Goal: Task Accomplishment & Management: Manage account settings

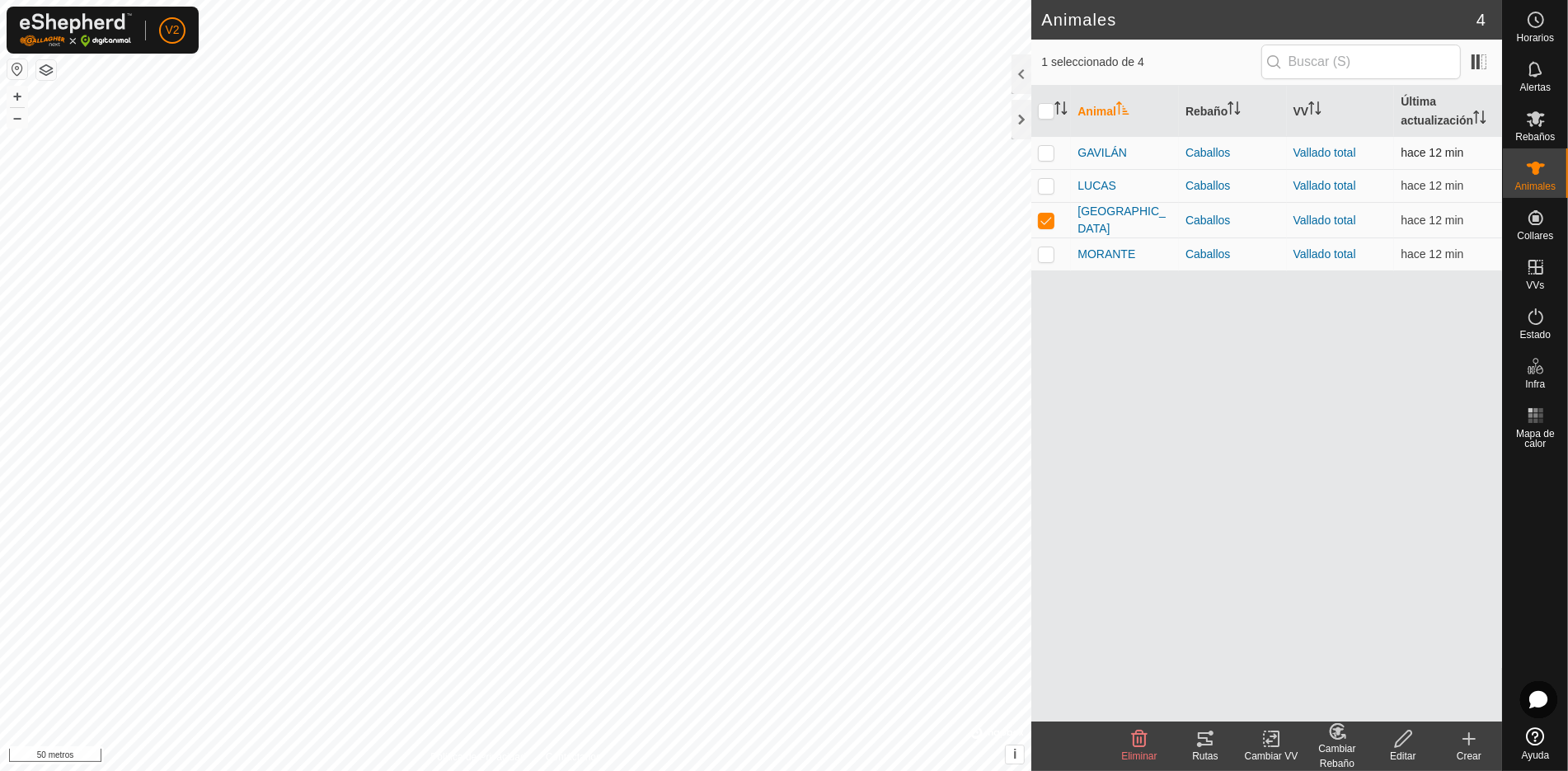
click at [1039, 152] on p-checkbox at bounding box center [1046, 153] width 16 height 14
checkbox input "true"
click at [1039, 179] on p-checkbox at bounding box center [1046, 186] width 16 height 14
checkbox input "true"
click at [1038, 254] on p-checkbox at bounding box center [1046, 254] width 16 height 14
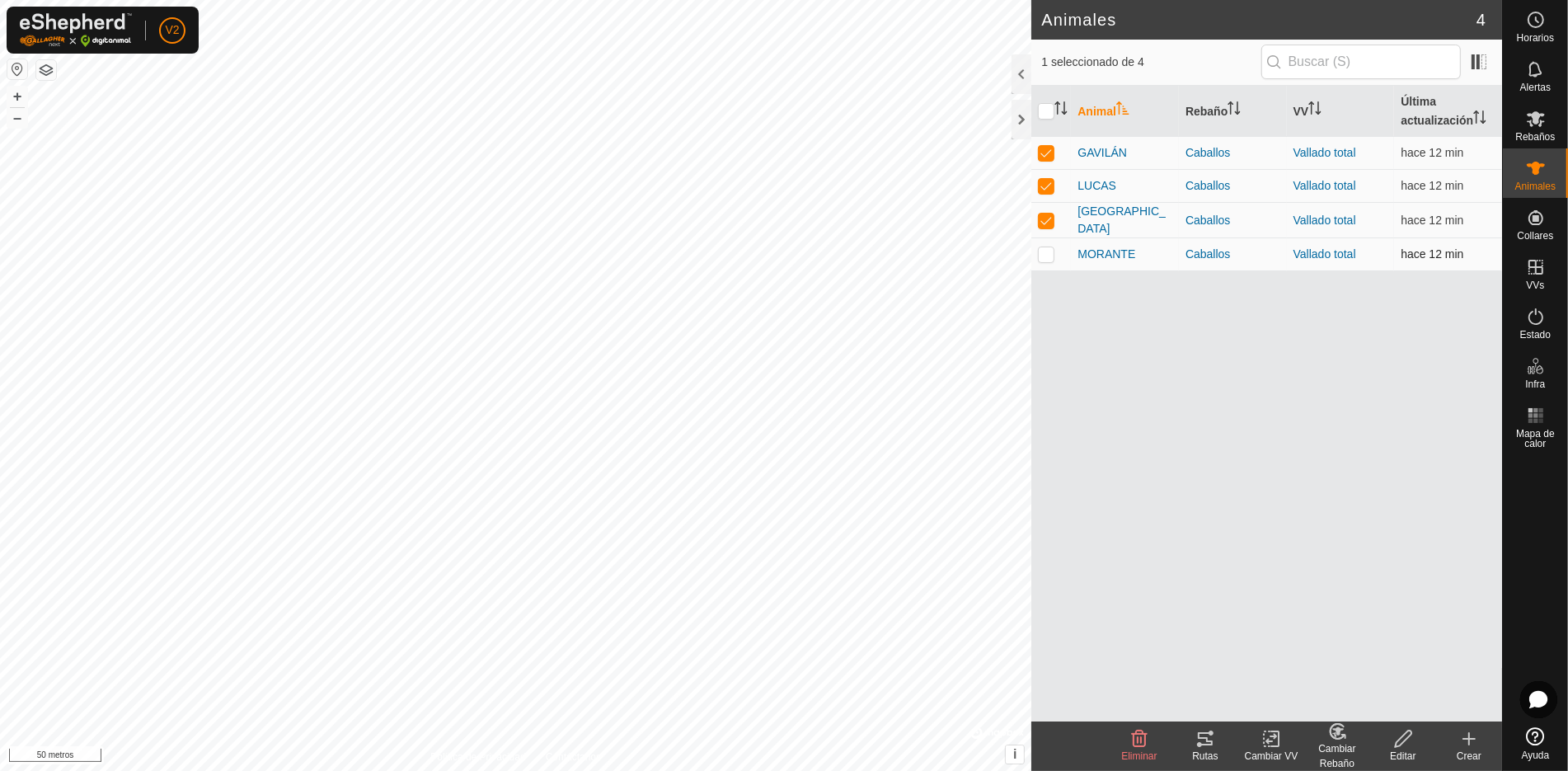
checkbox input "true"
click at [1209, 740] on icon at bounding box center [1205, 738] width 19 height 19
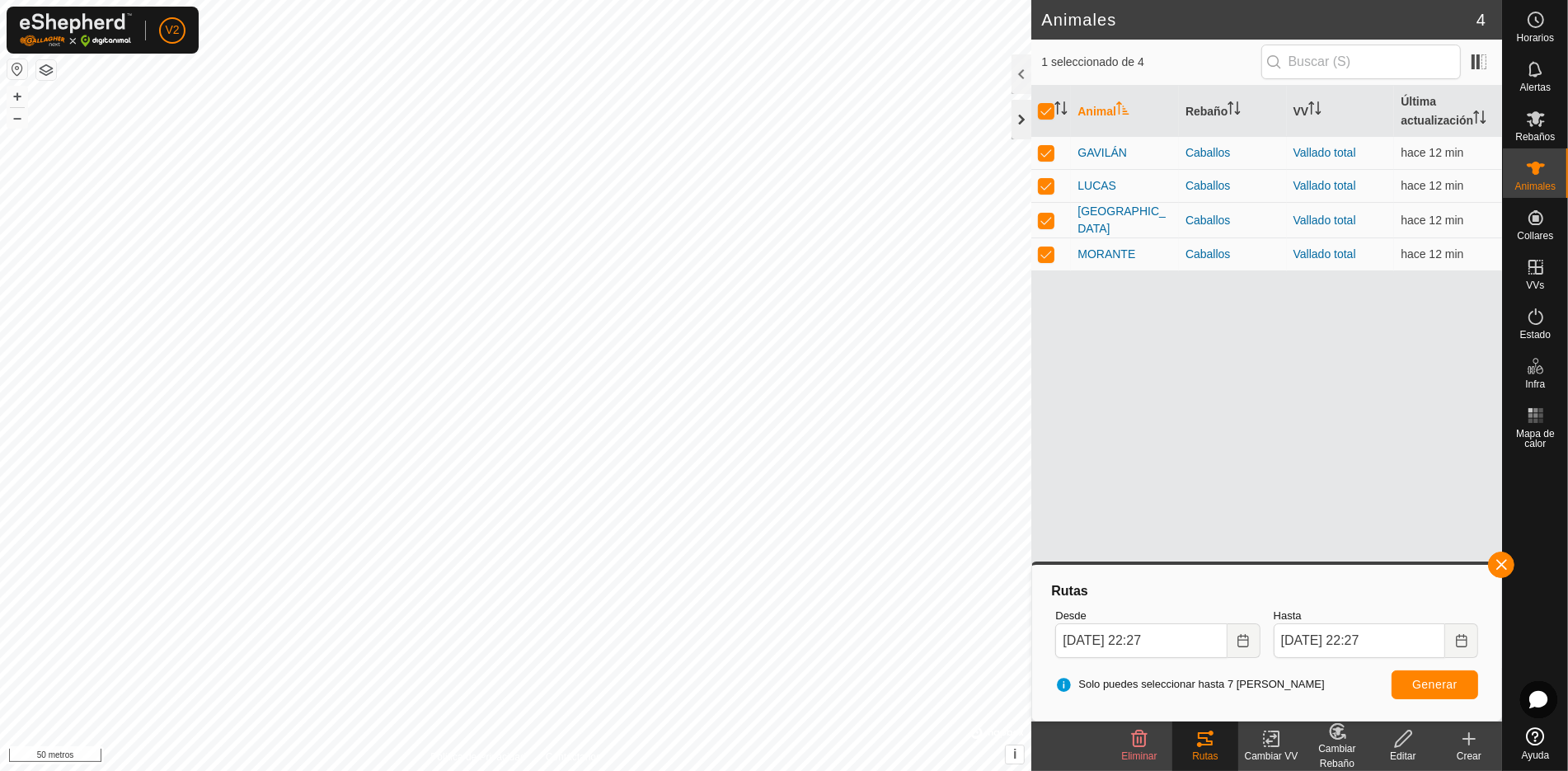
click at [1021, 116] on div at bounding box center [1021, 119] width 19 height 40
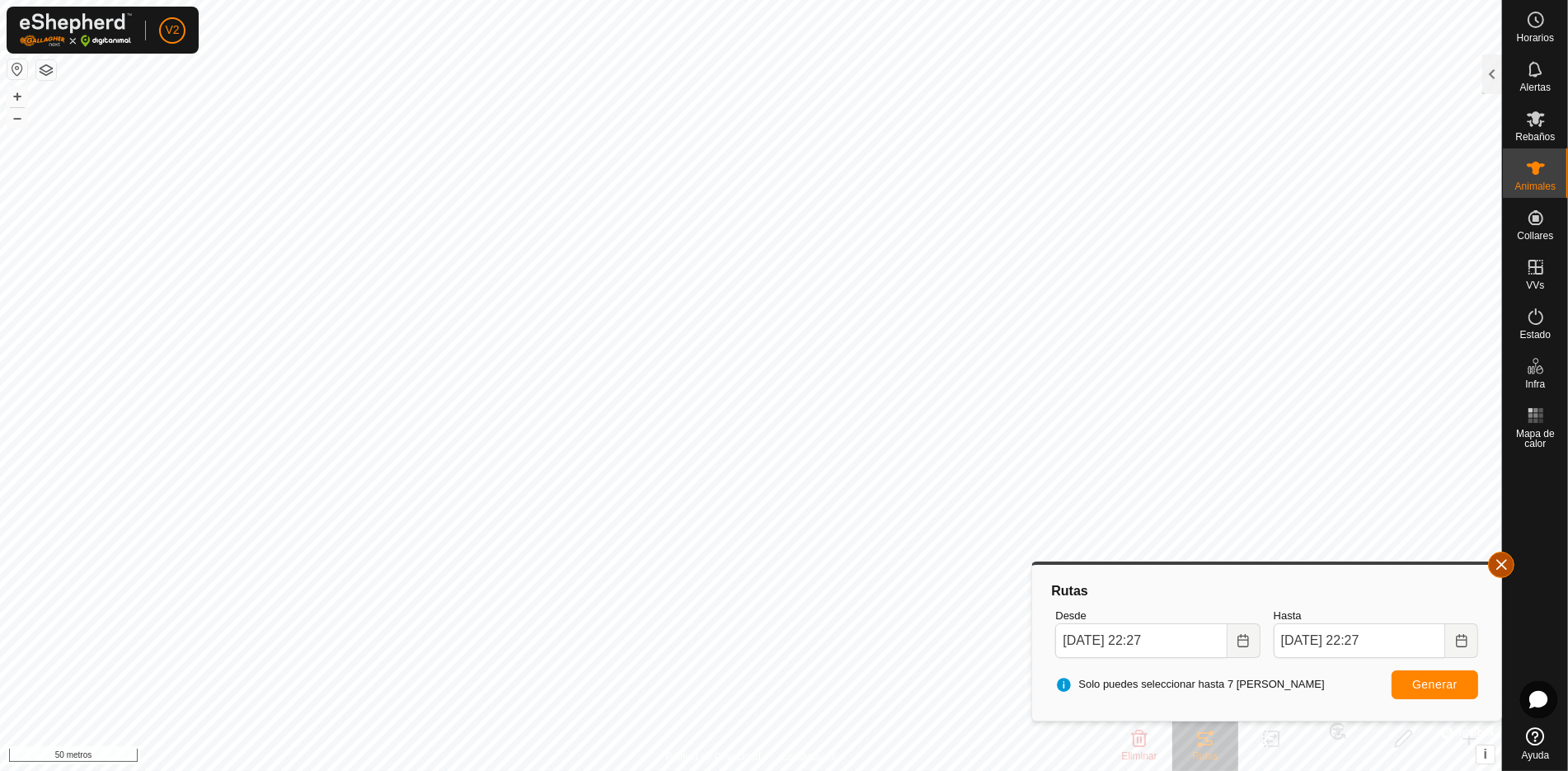
click at [1503, 568] on button "button" at bounding box center [1500, 564] width 26 height 26
